Goal: Task Accomplishment & Management: Manage account settings

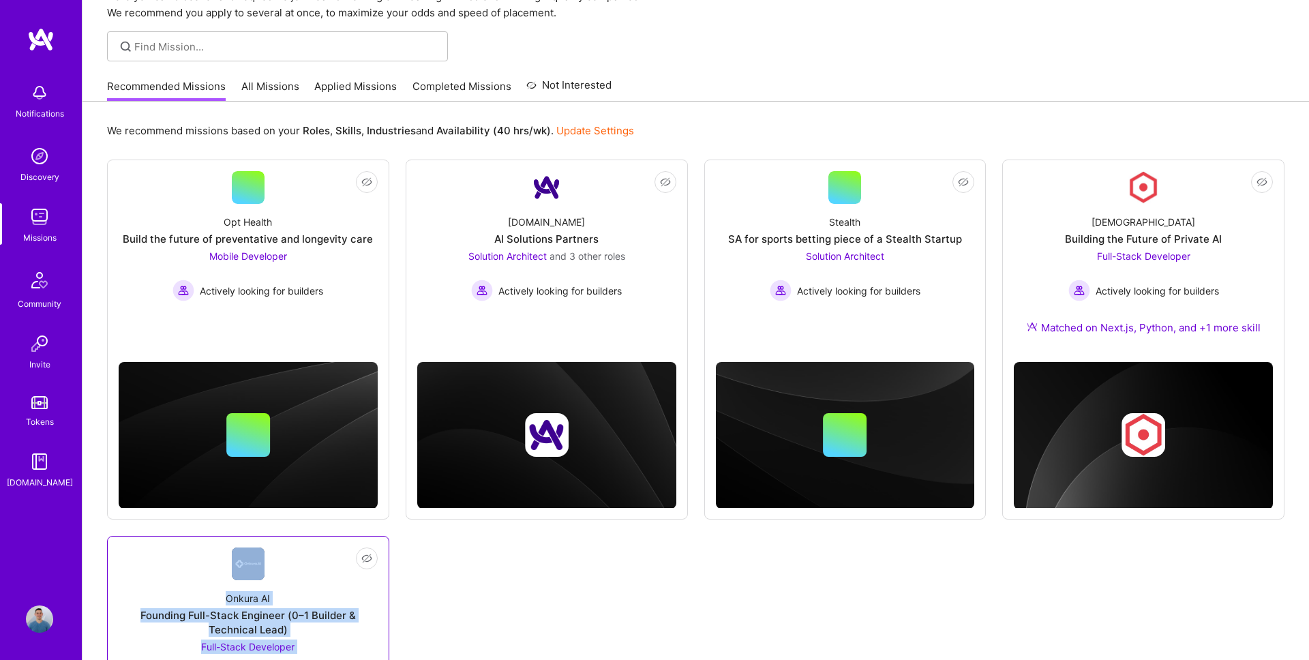
scroll to position [69, 0]
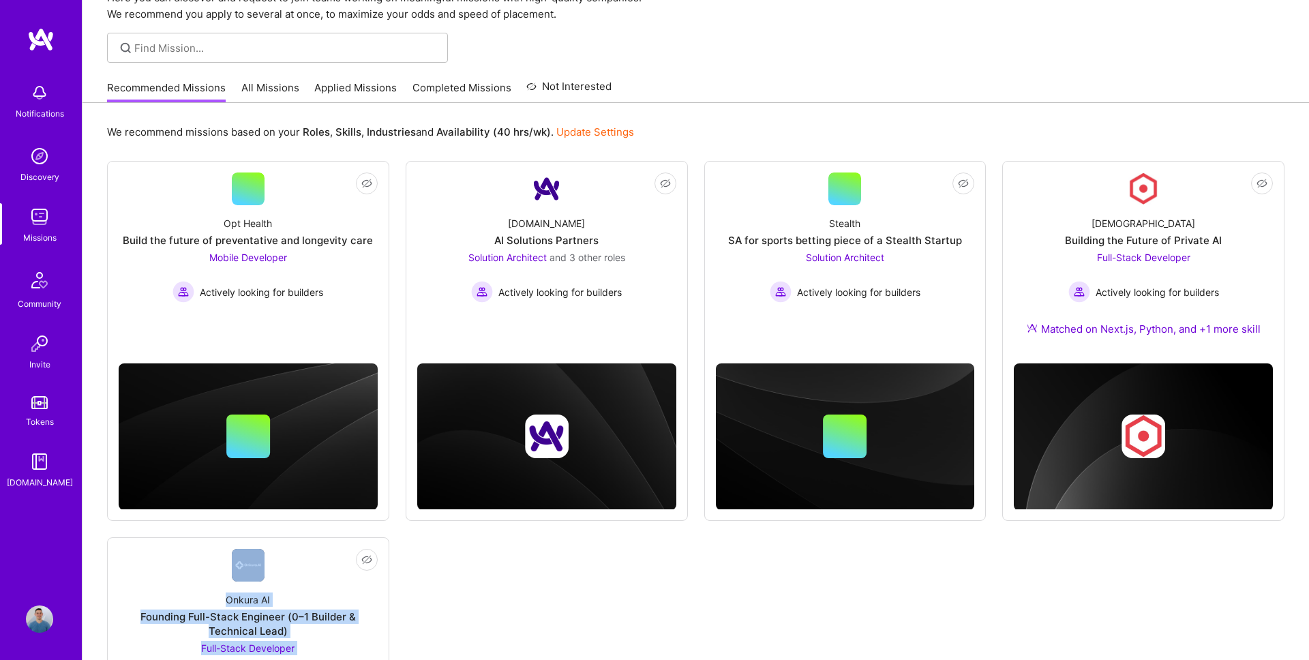
click at [375, 89] on link "Applied Missions" at bounding box center [355, 91] width 82 height 22
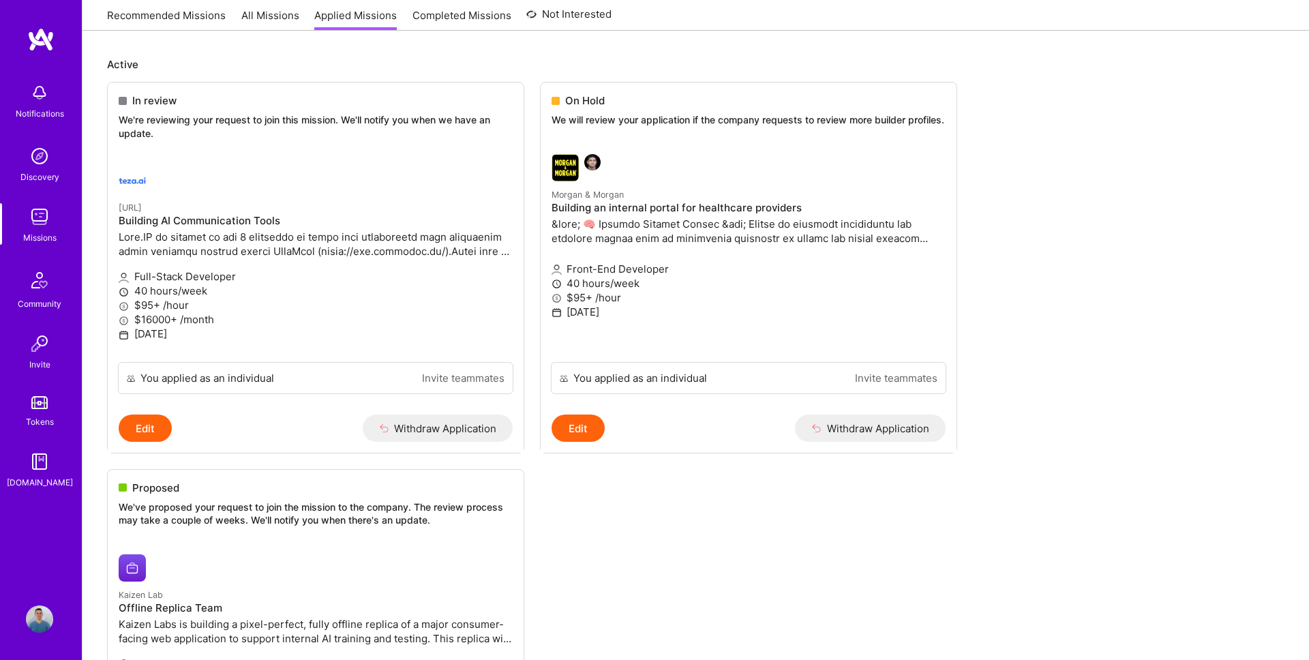
scroll to position [133, 0]
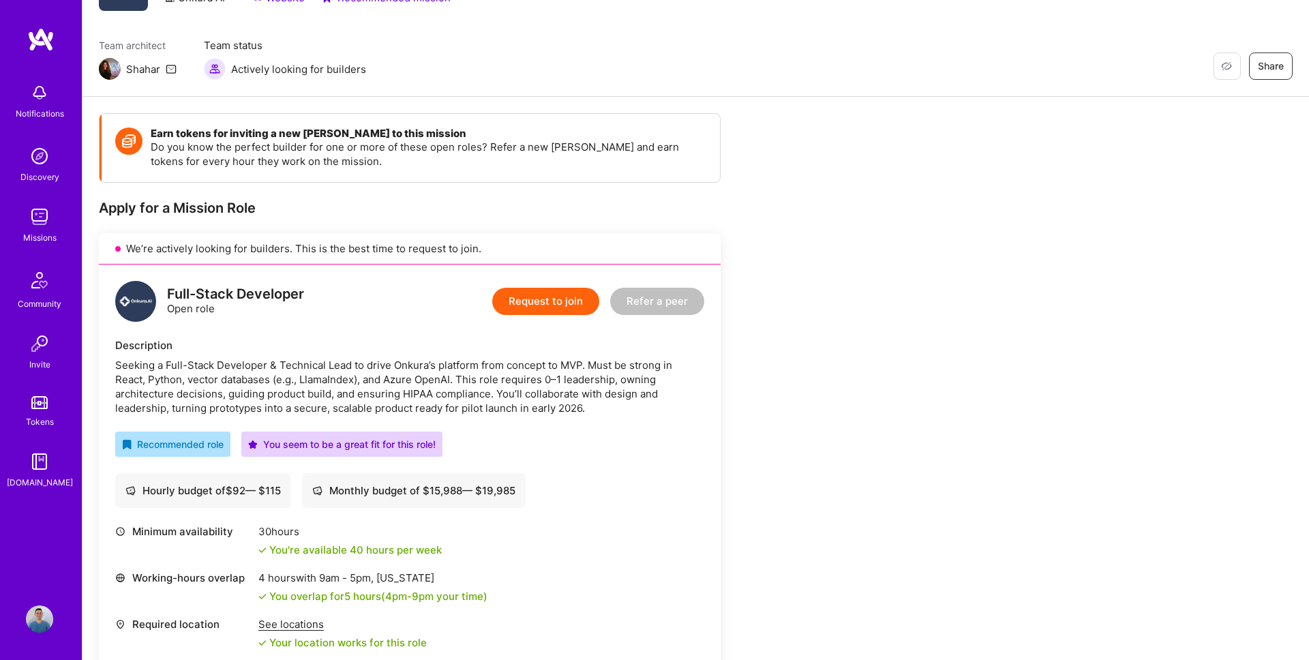
scroll to position [87, 0]
